Goal: Task Accomplishment & Management: Use online tool/utility

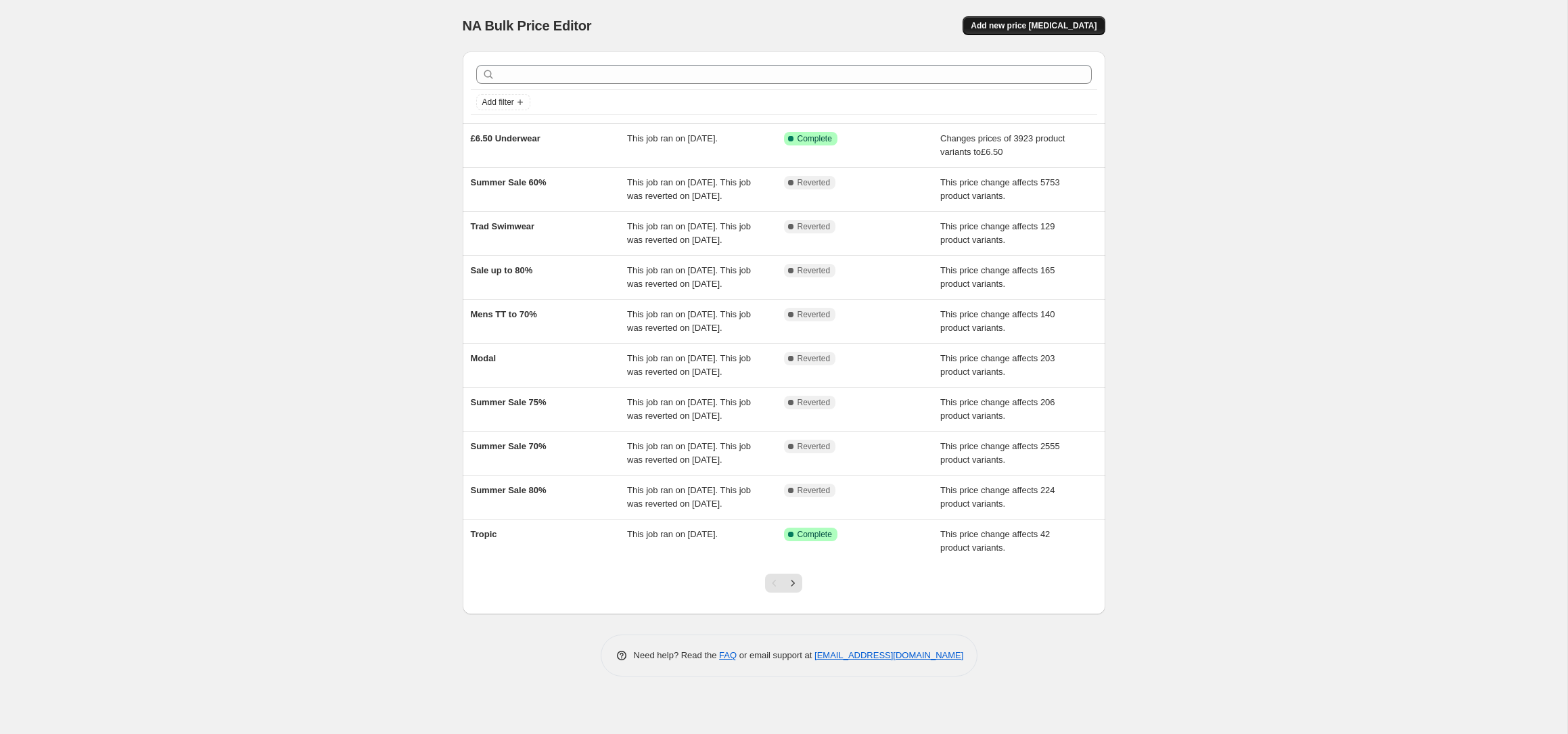
click at [1065, 29] on span "Add new price change job" at bounding box center [1034, 26] width 126 height 11
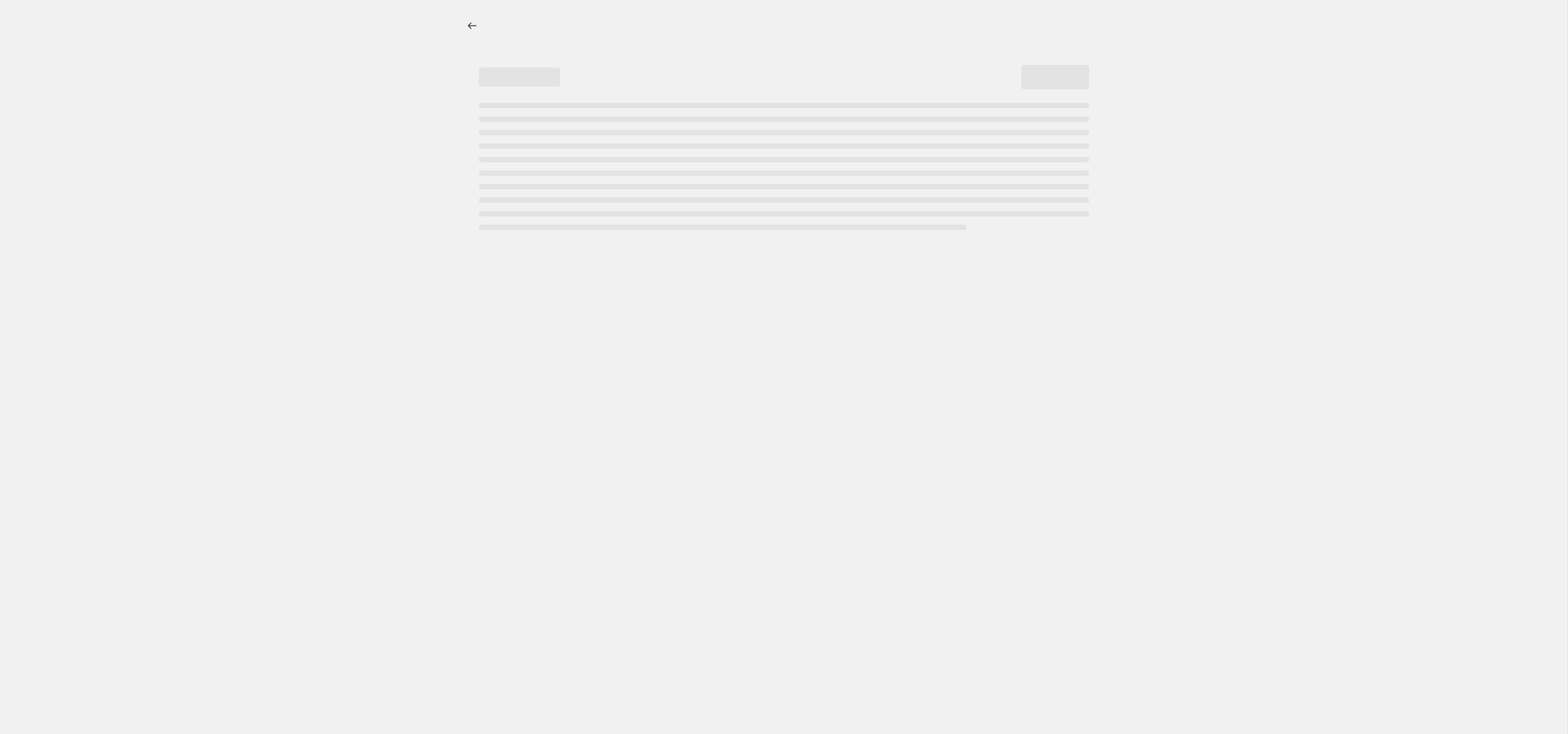
select select "percentage"
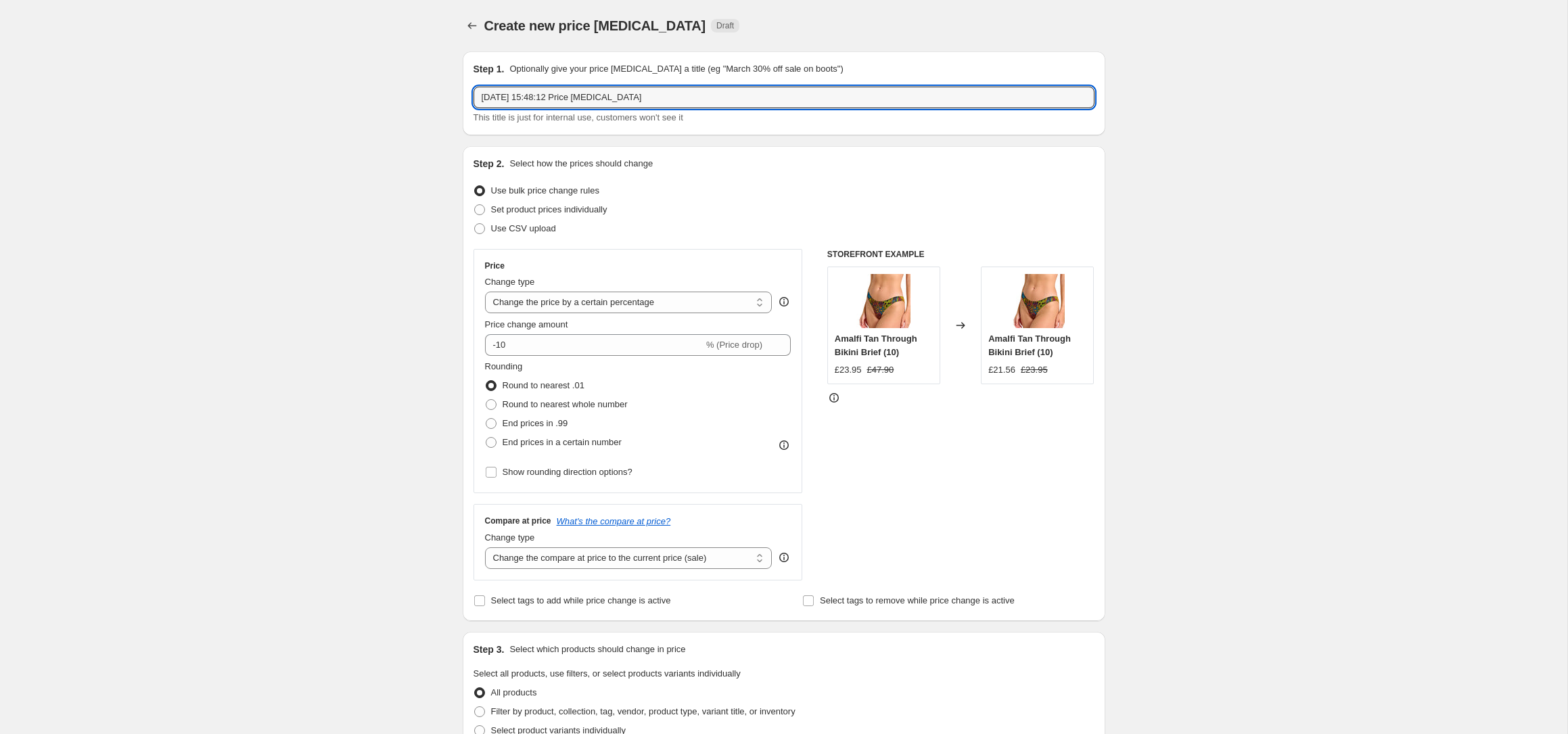
drag, startPoint x: 691, startPoint y: 96, endPoint x: 320, endPoint y: 91, distance: 371.0
click at [320, 91] on div "Create new price change job. This page is ready Create new price change job Dra…" at bounding box center [784, 676] width 1568 height 1352
type input "65% Off TT"
click at [361, 173] on div "Create new price change job. This page is ready Create new price change job Dra…" at bounding box center [784, 676] width 1568 height 1352
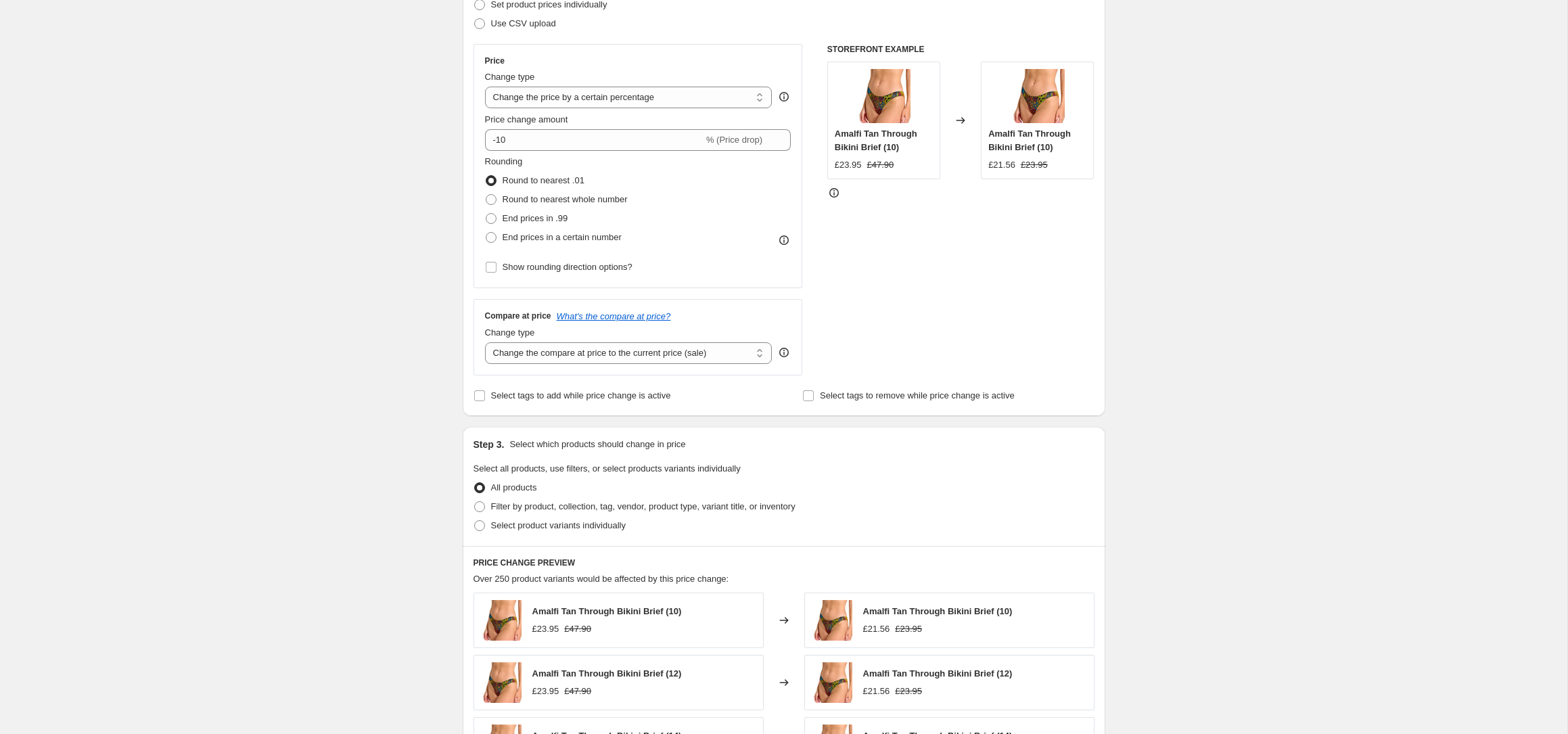
scroll to position [207, 0]
click at [601, 97] on select "Change the price to a certain amount Change the price by a certain amount Chang…" at bounding box center [628, 95] width 287 height 21
select select "pcap"
click at [485, 85] on select "Change the price to a certain amount Change the price by a certain amount Chang…" at bounding box center [628, 95] width 287 height 21
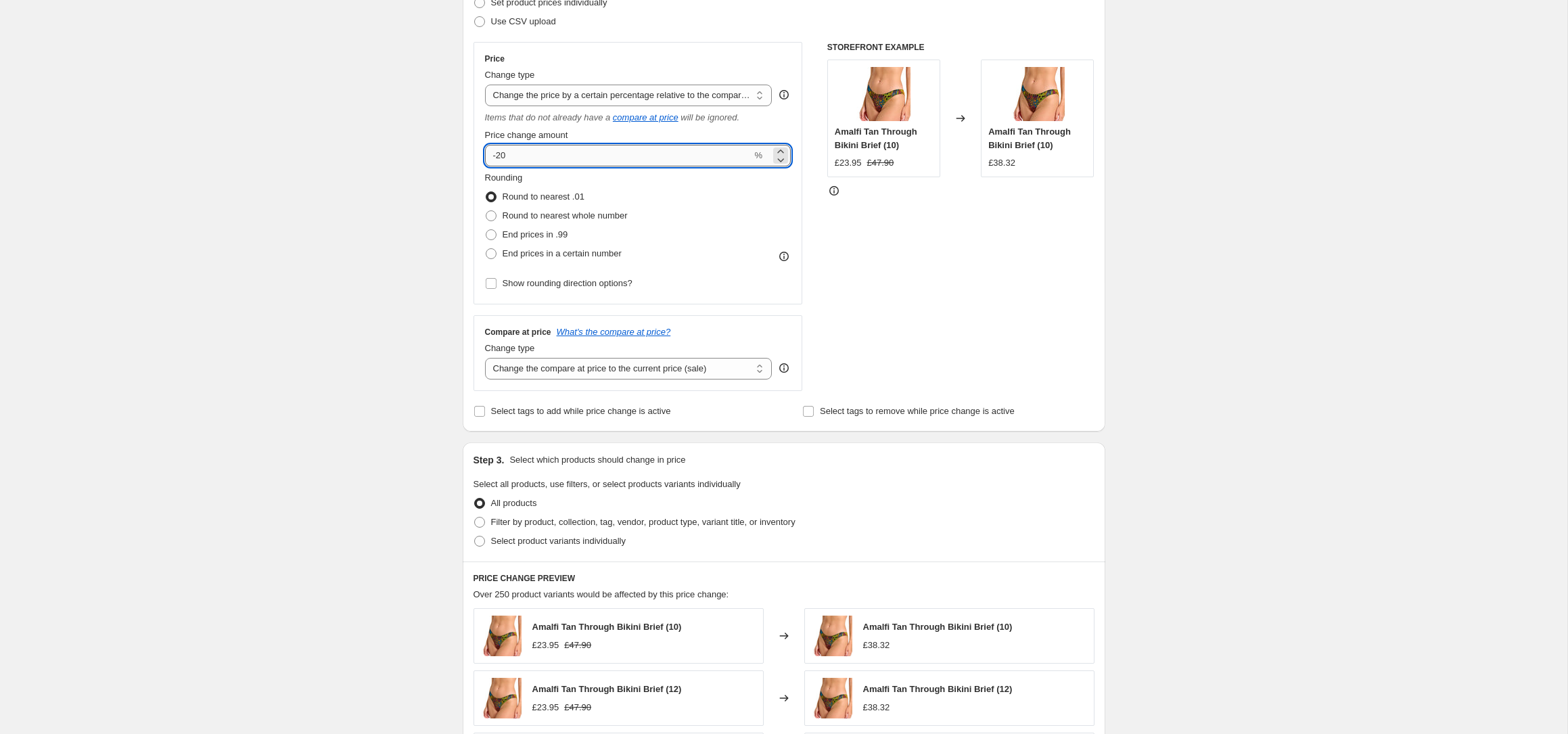
drag, startPoint x: 520, startPoint y: 151, endPoint x: 498, endPoint y: 155, distance: 22.4
click at [498, 155] on input "-20" at bounding box center [618, 155] width 268 height 21
type input "-65"
click at [451, 166] on div "Create new price change job. This page is ready Create new price change job Dra…" at bounding box center [784, 478] width 675 height 1369
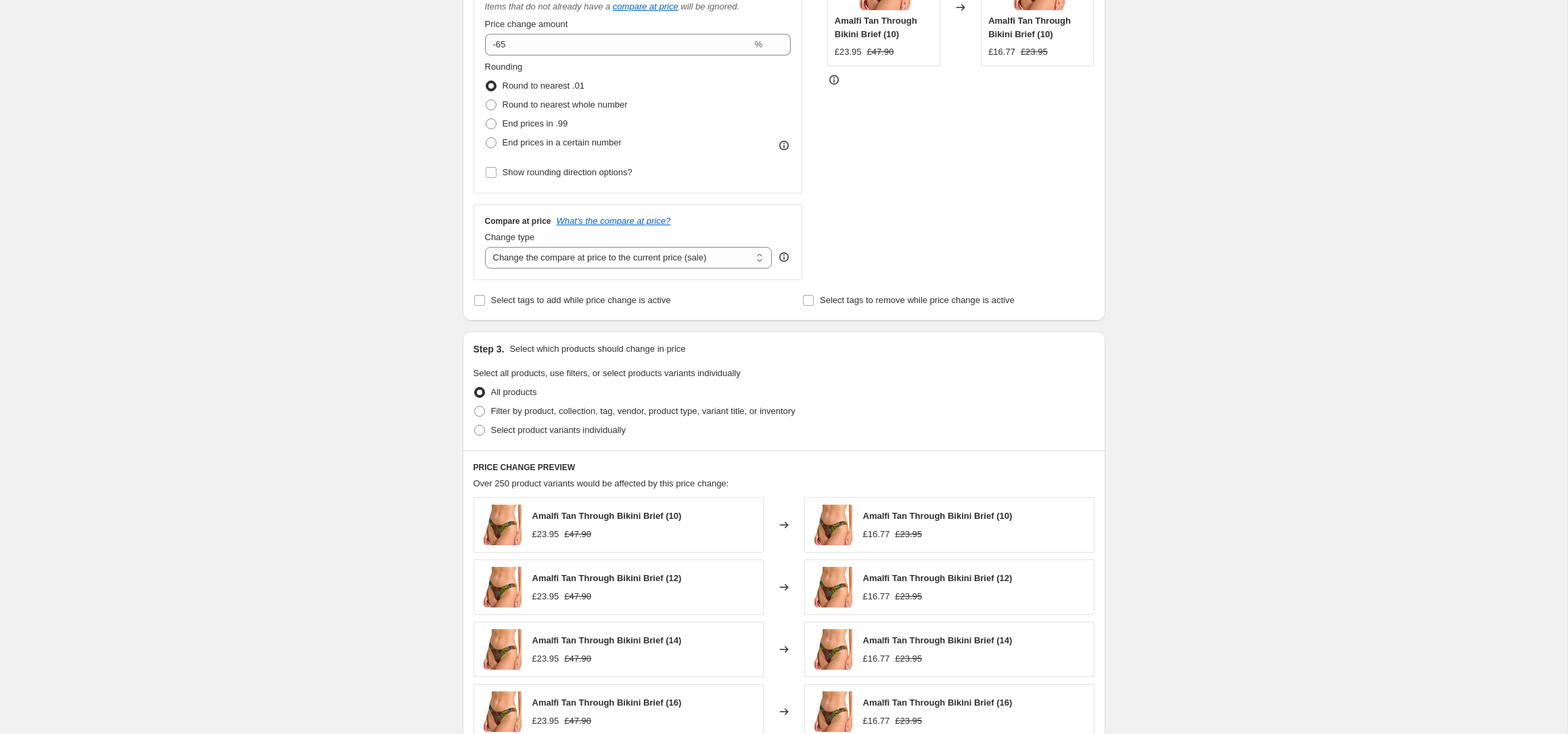
scroll to position [0, 0]
